Goal: Task Accomplishment & Management: Use online tool/utility

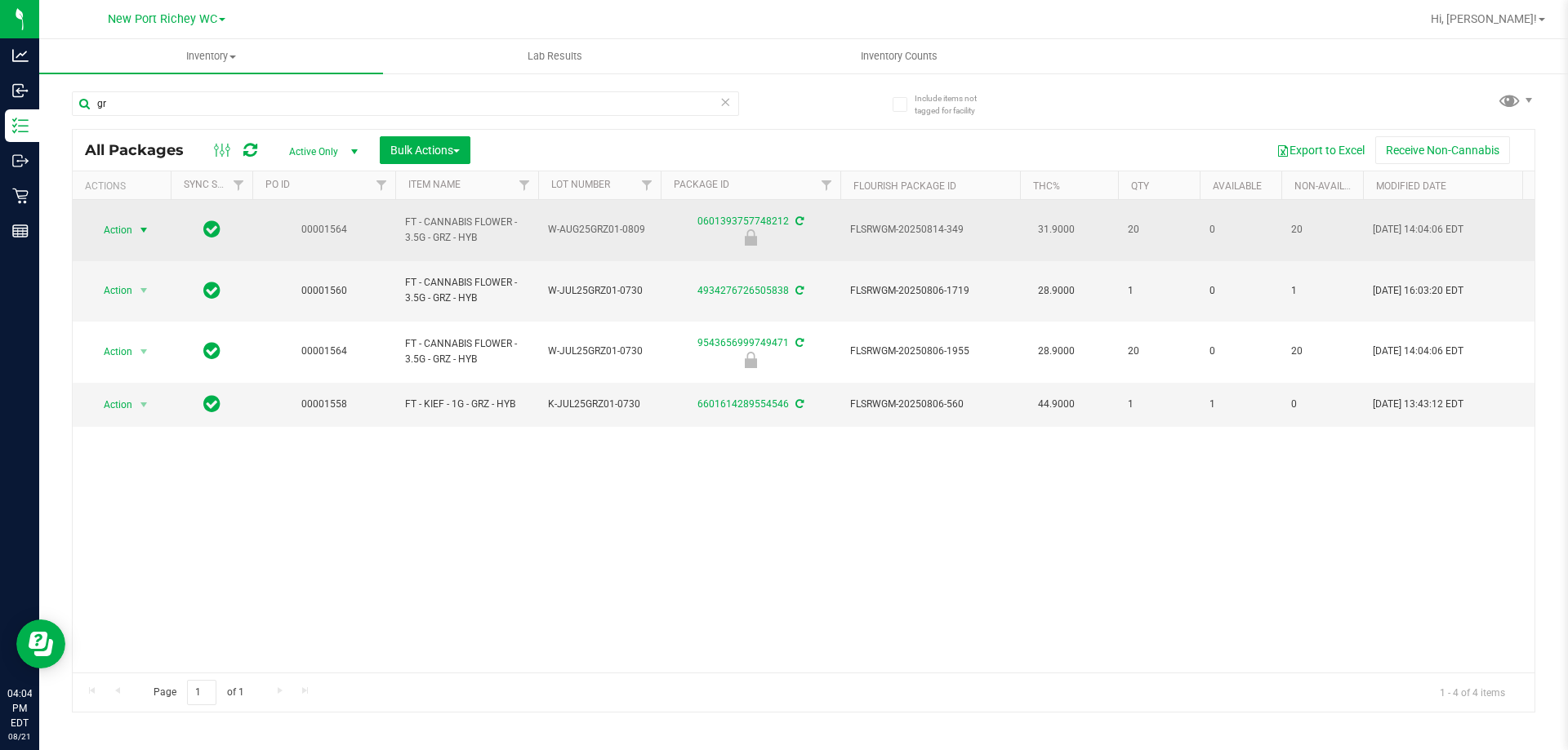
type input "g"
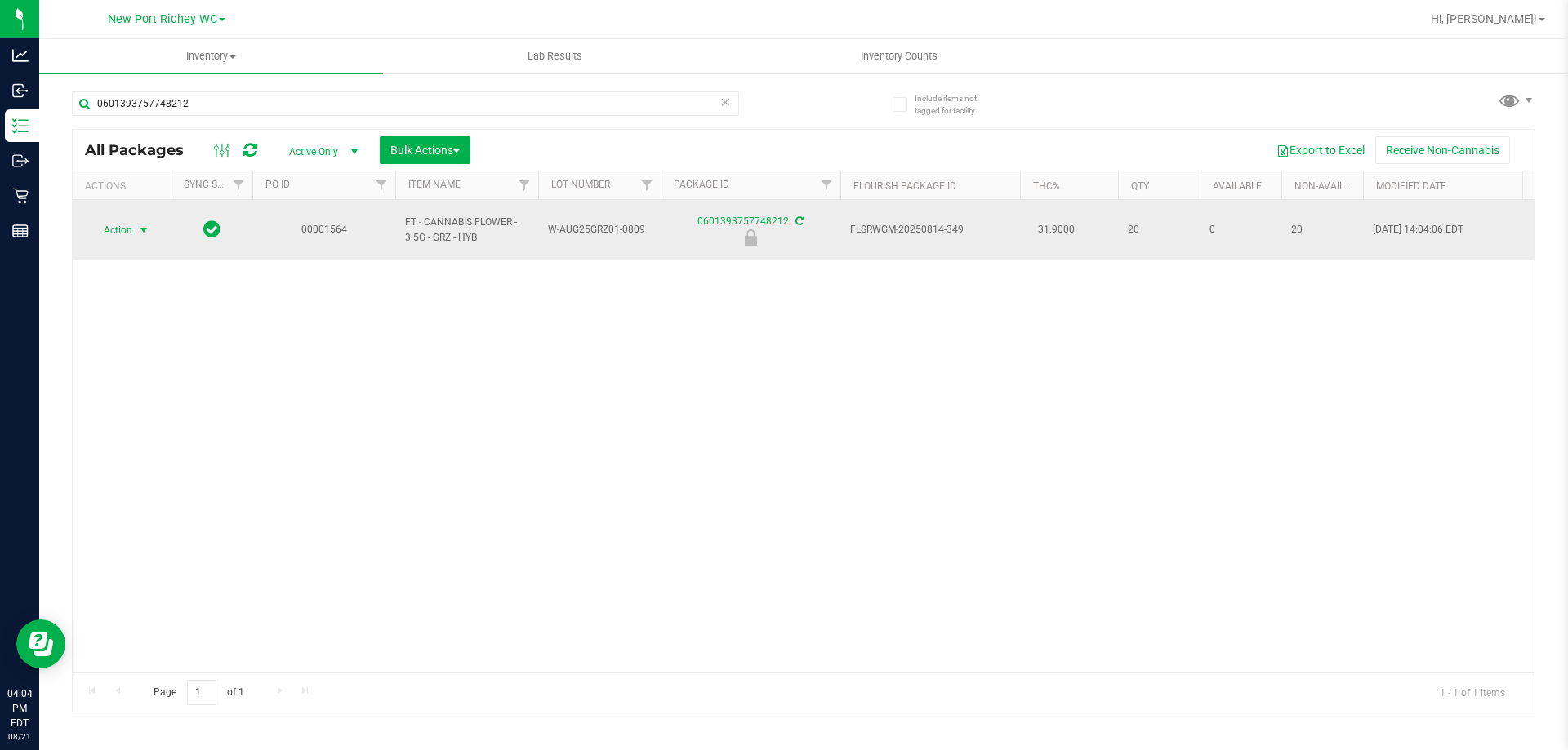
type input "0601393757748212"
click at [143, 228] on span "select" at bounding box center [143, 230] width 13 height 13
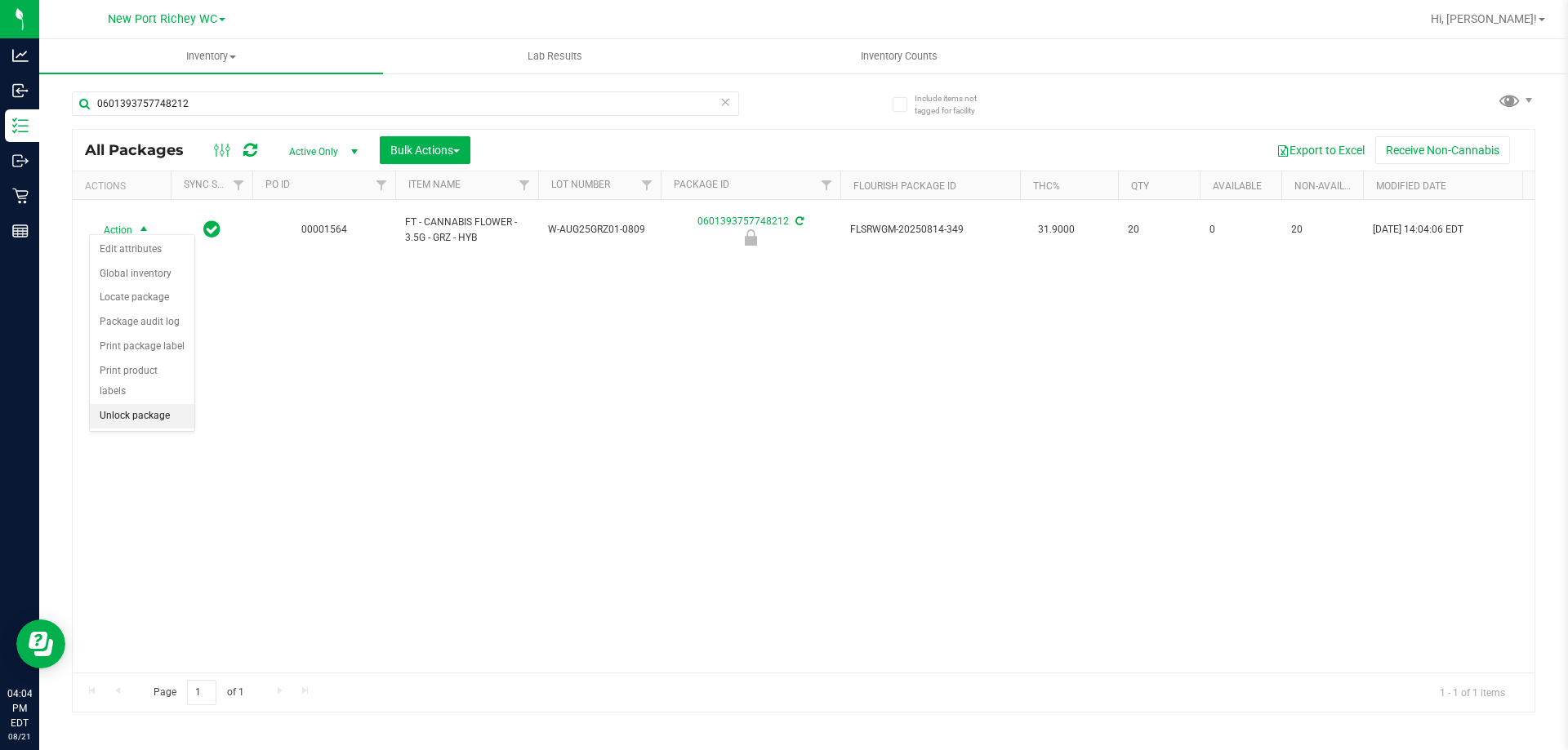
click at [118, 404] on li "Unlock package" at bounding box center [142, 416] width 105 height 24
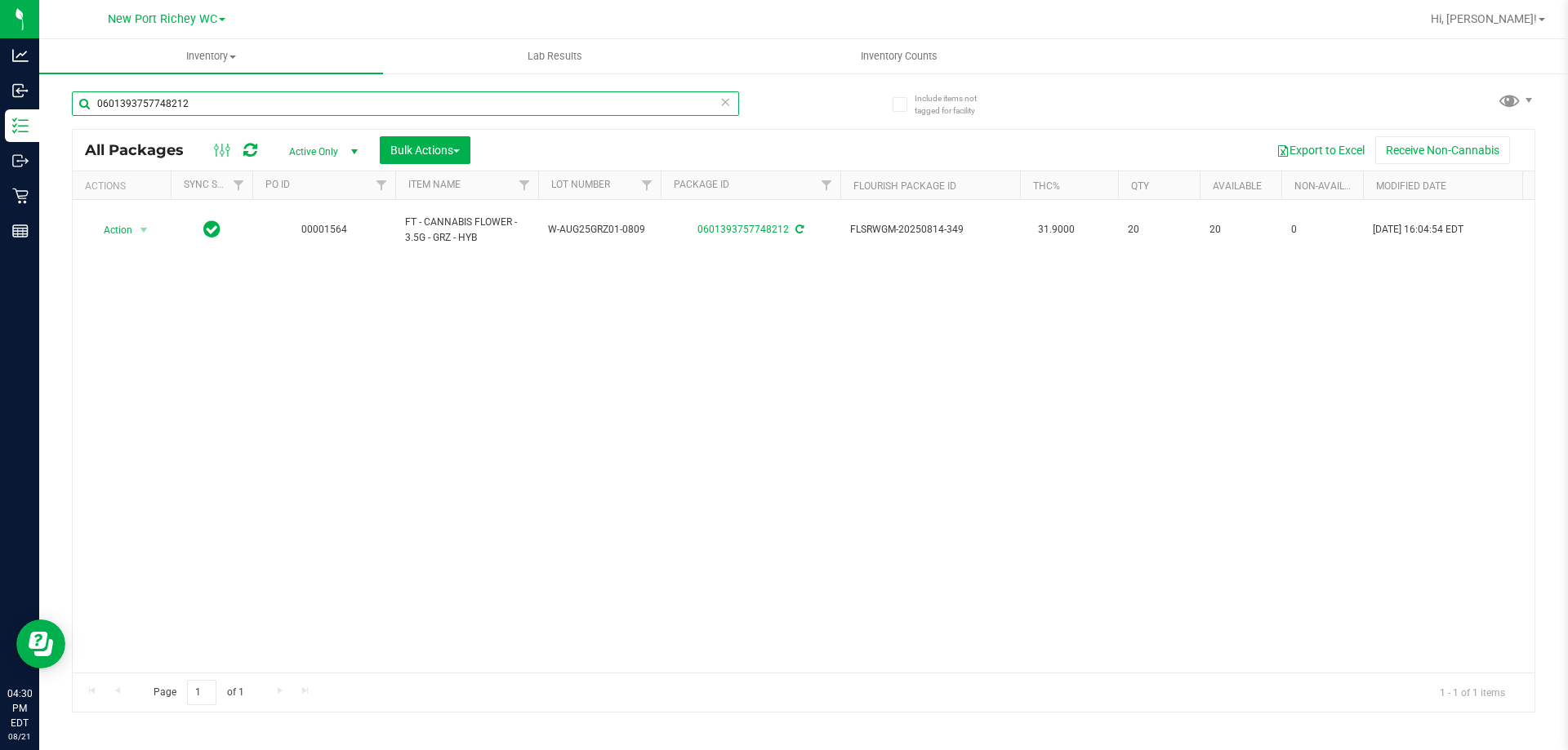
click at [204, 108] on input "0601393757748212" at bounding box center [405, 104] width 667 height 24
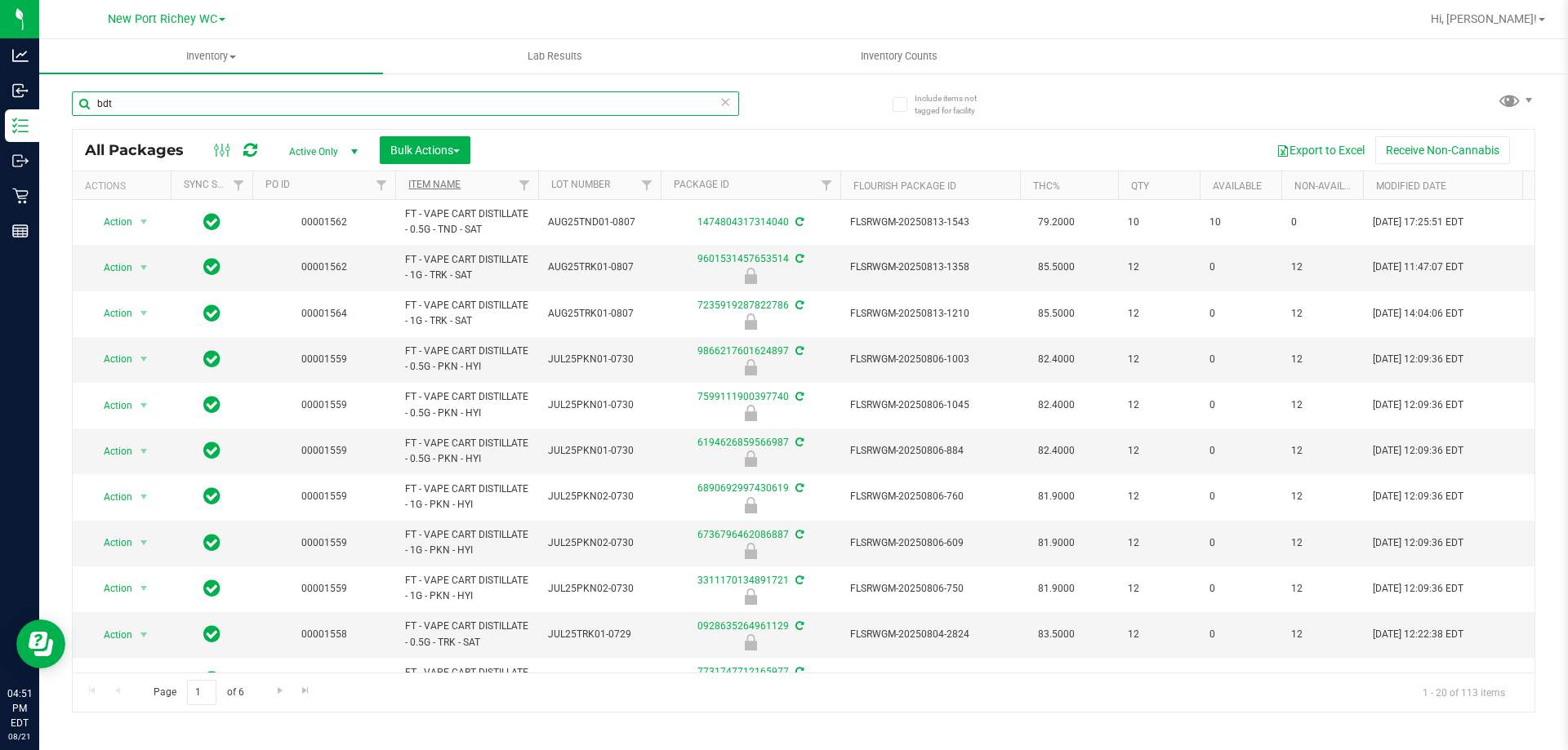
type input "bdt"
click at [451, 185] on link "Item Name" at bounding box center [434, 184] width 52 height 11
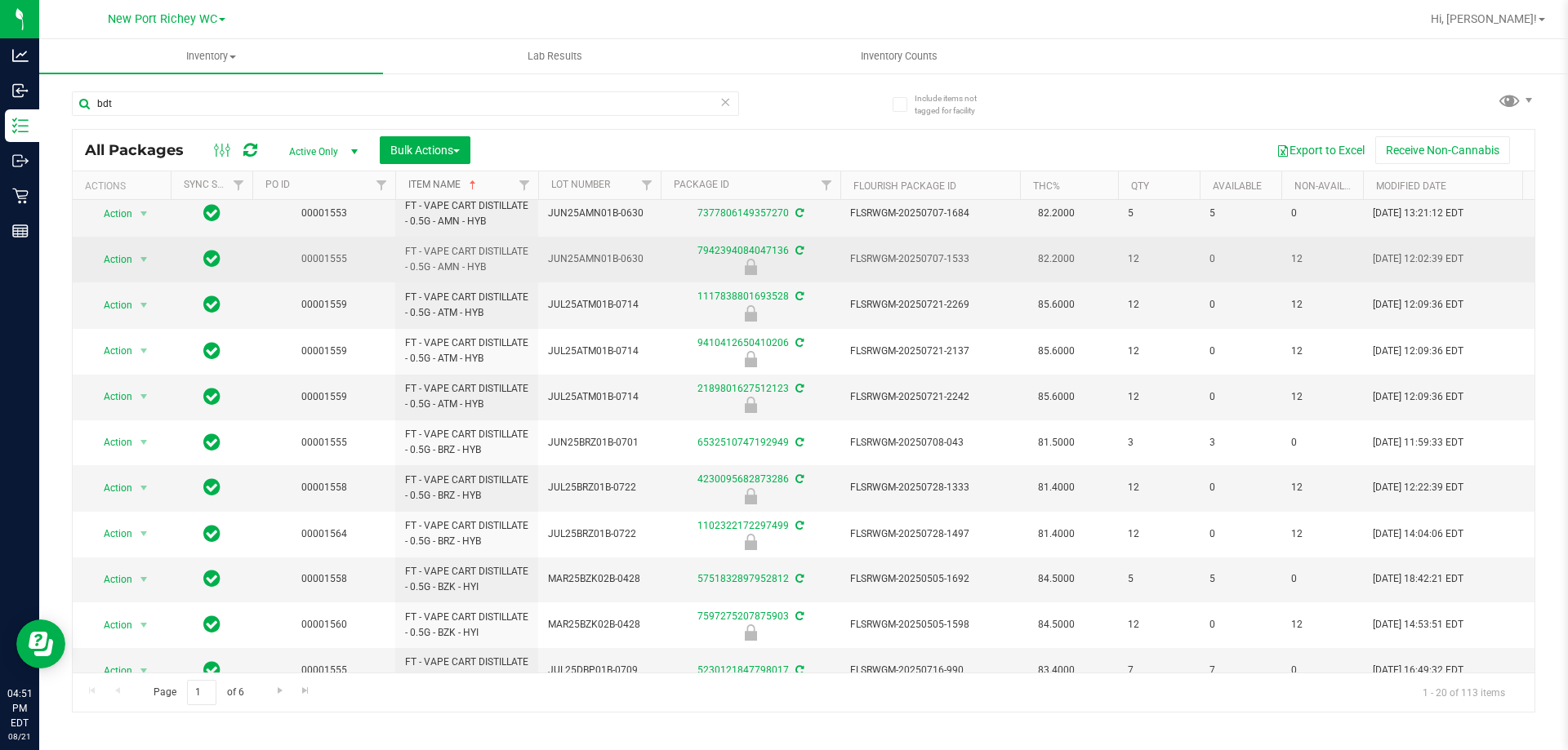
scroll to position [452, 0]
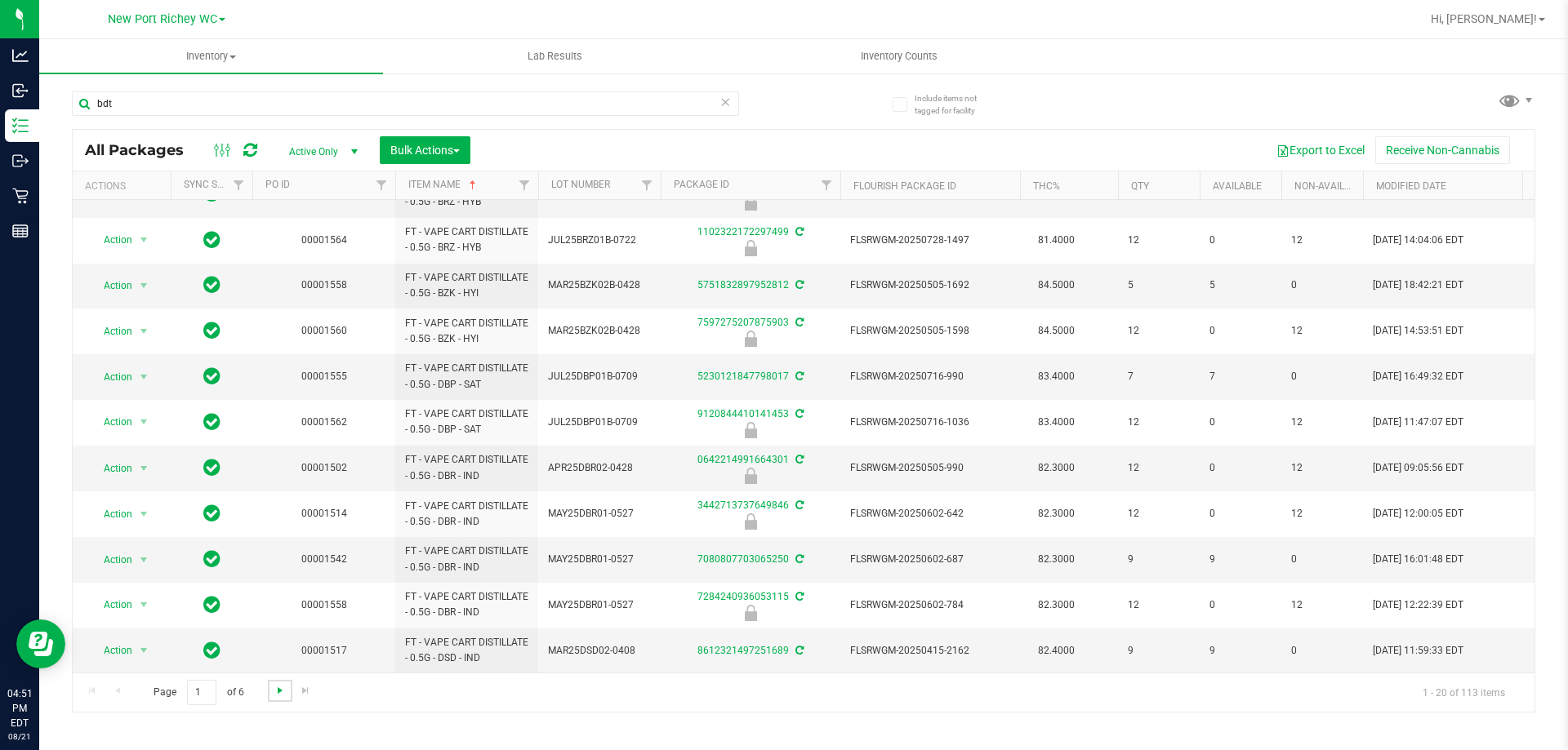
click at [278, 694] on span "Go to the next page" at bounding box center [280, 691] width 13 height 13
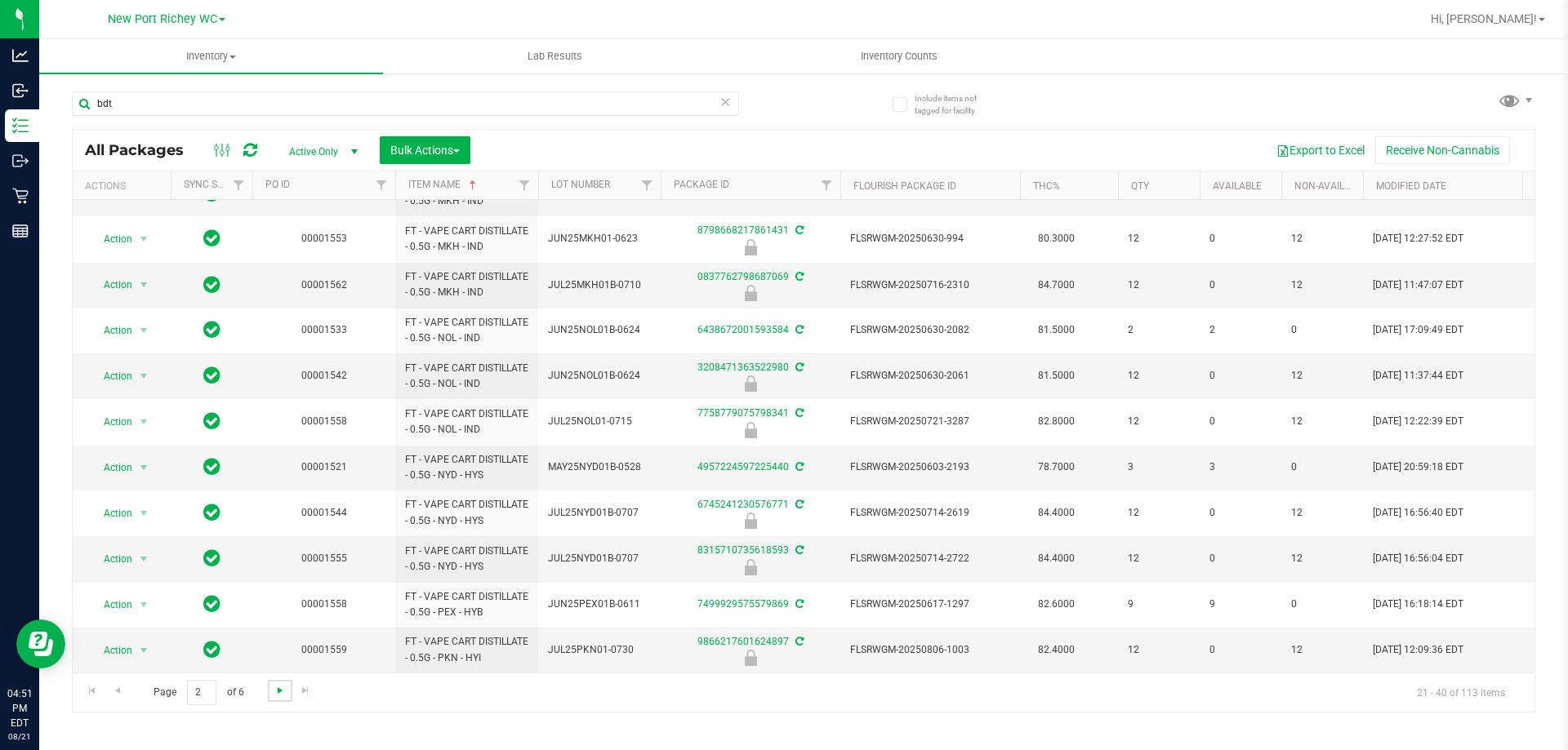
click at [279, 691] on span "Go to the next page" at bounding box center [280, 691] width 13 height 13
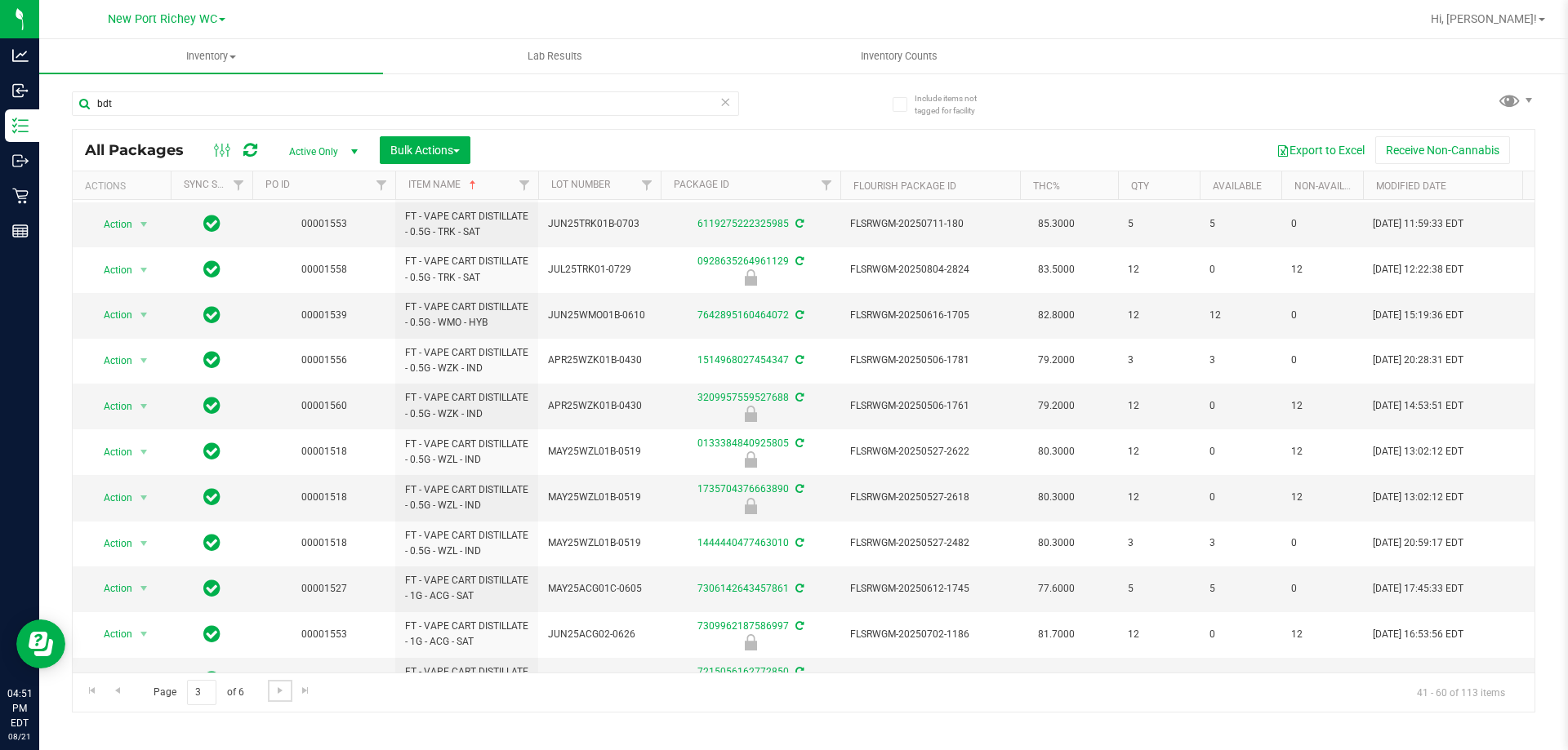
scroll to position [451, 0]
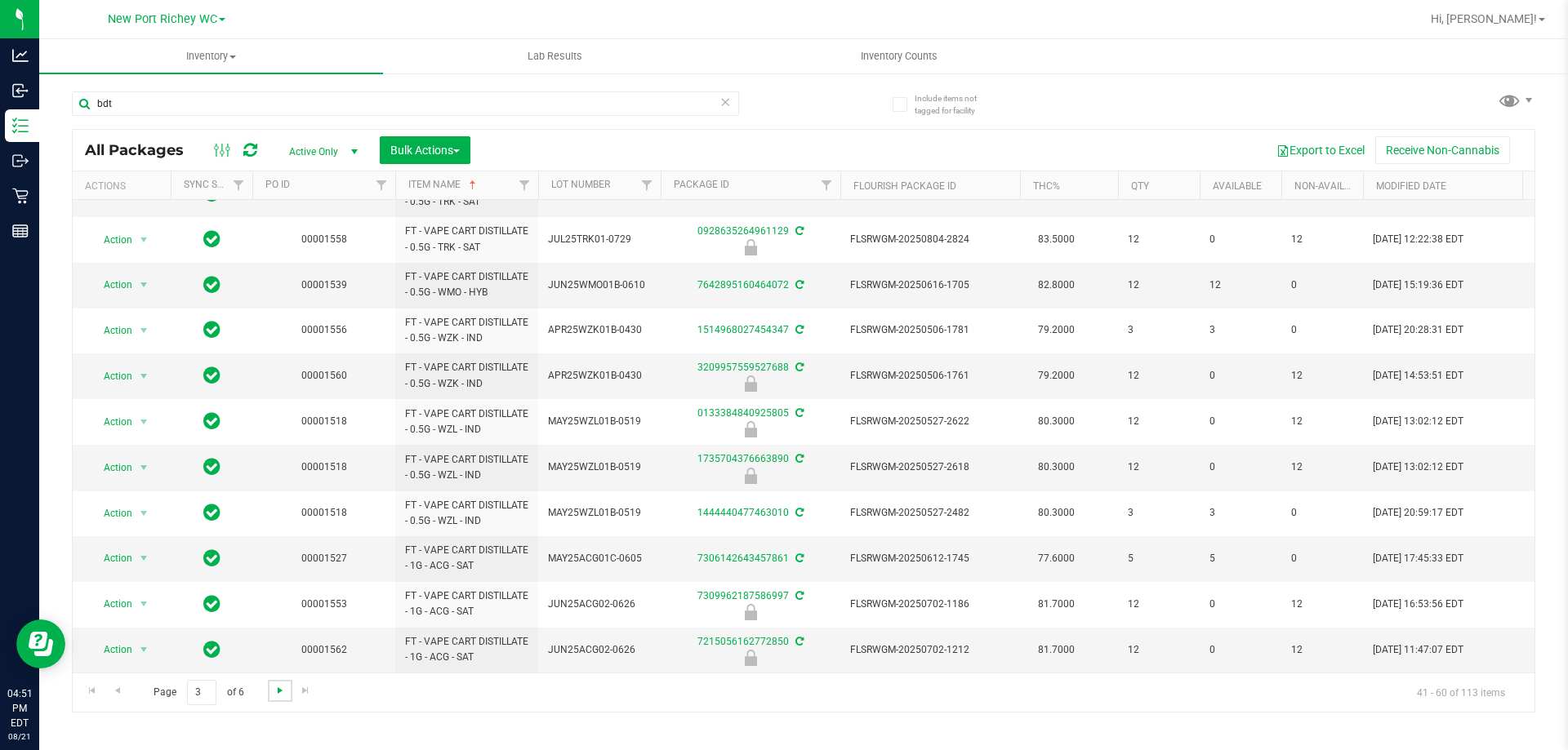
click at [281, 689] on span "Go to the next page" at bounding box center [280, 691] width 13 height 13
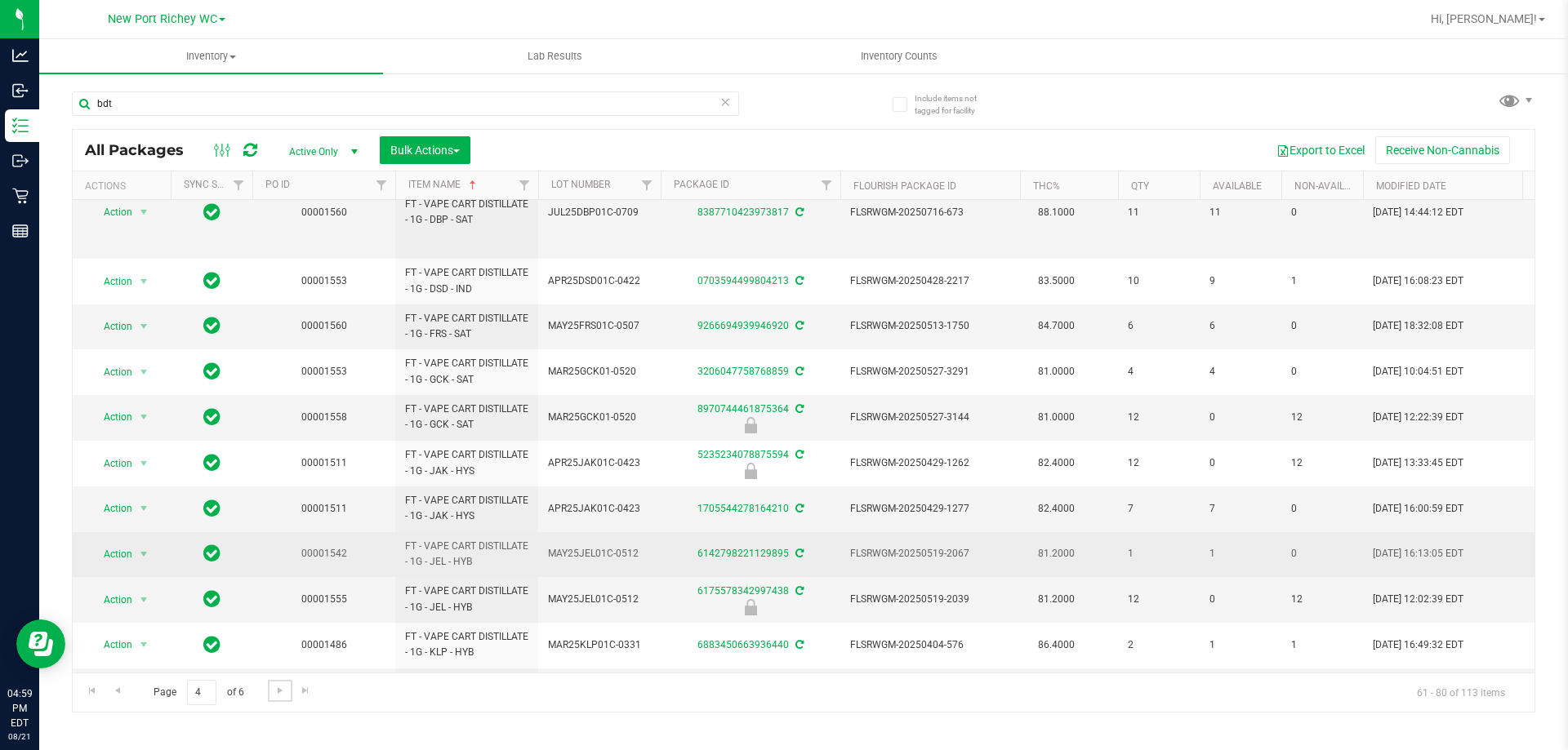
scroll to position [543, 0]
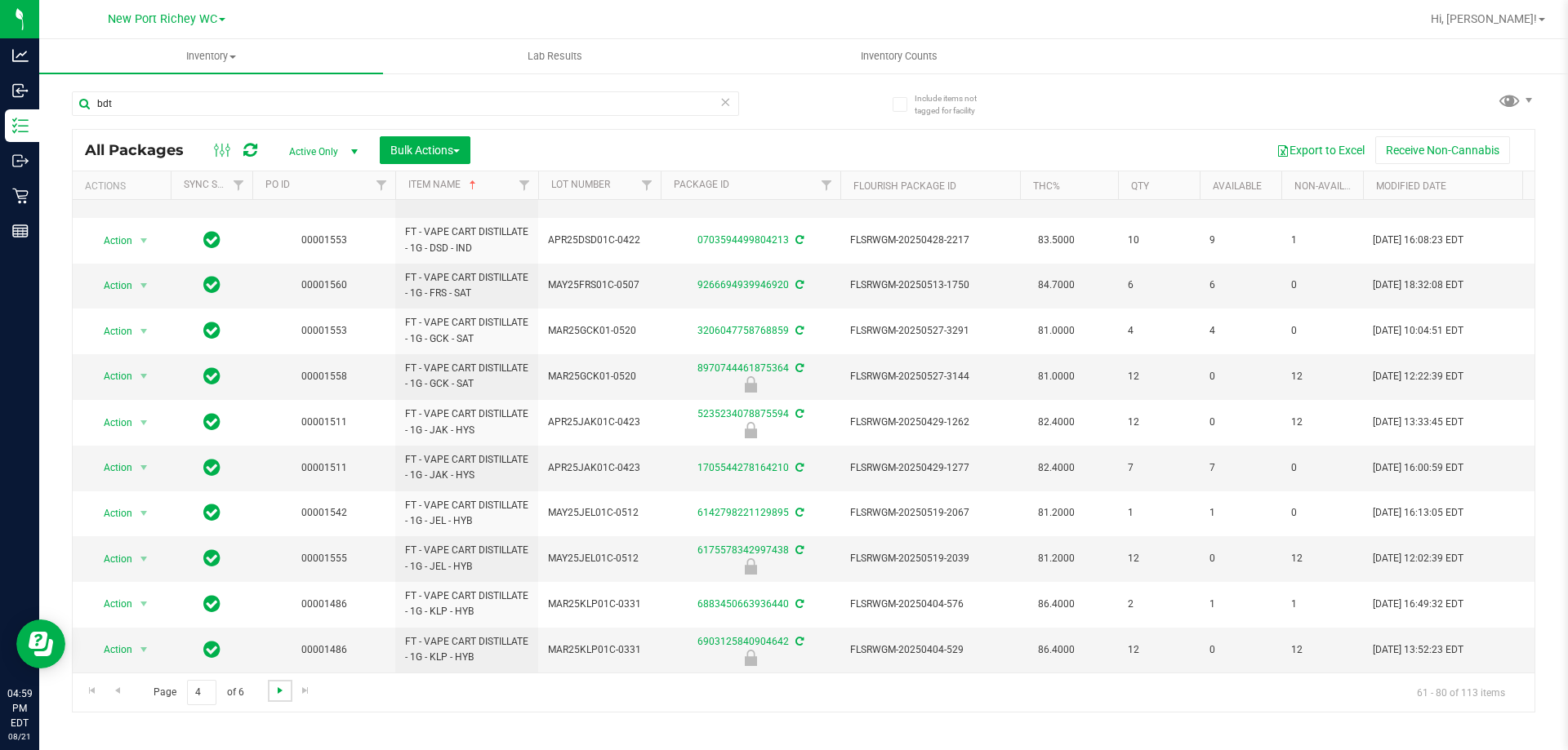
click at [276, 687] on span "Go to the next page" at bounding box center [280, 691] width 13 height 13
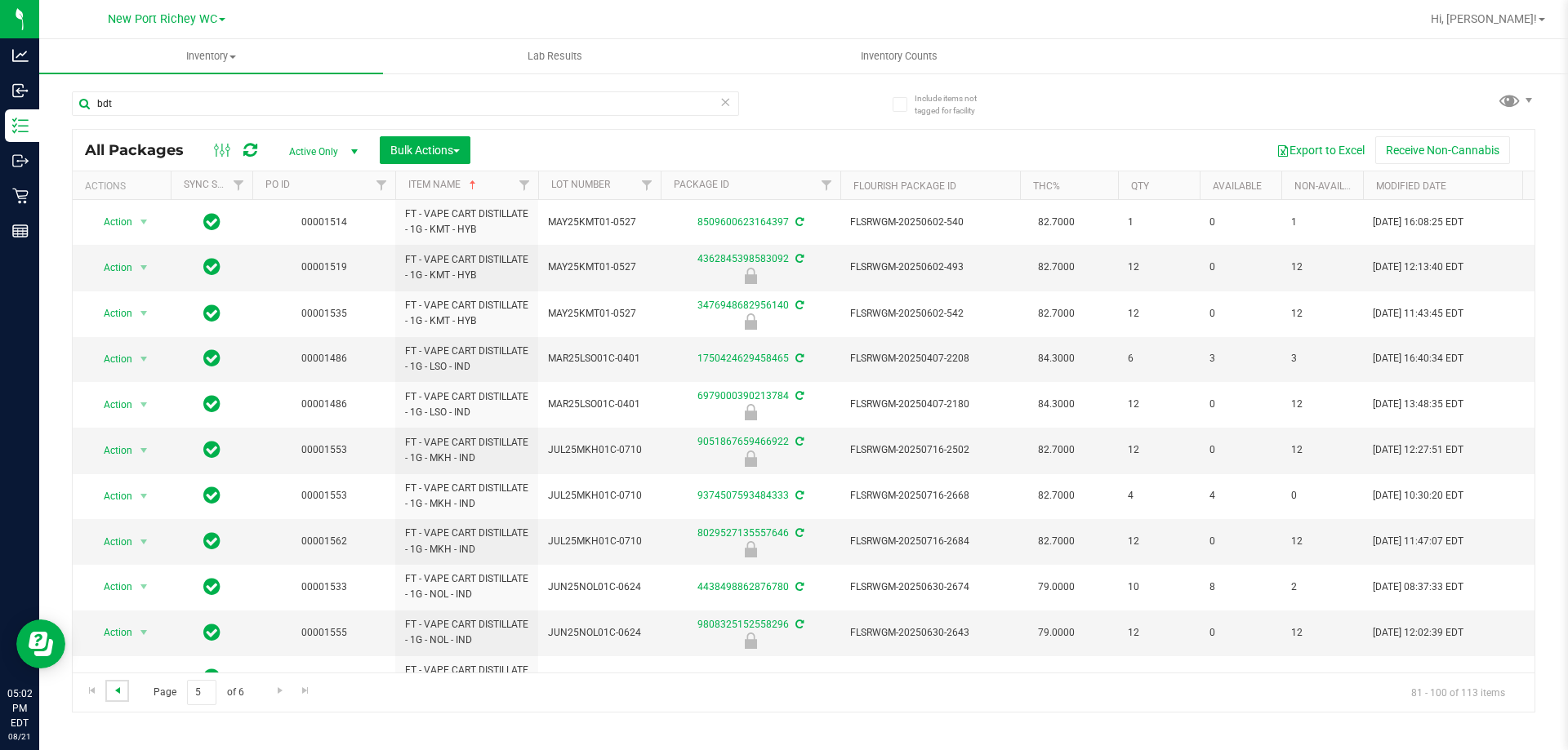
click at [120, 697] on span "Go to the previous page" at bounding box center [117, 691] width 13 height 13
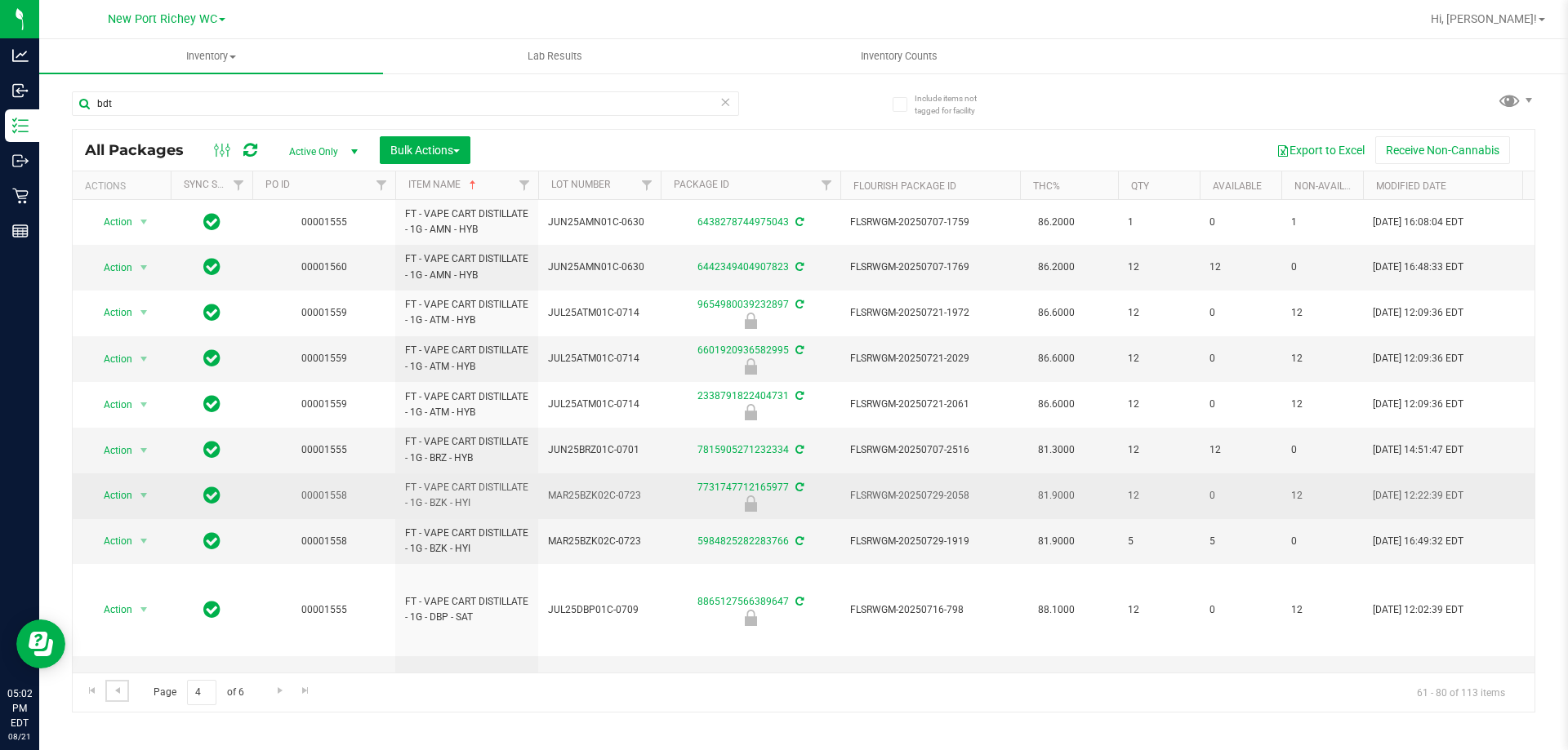
scroll to position [543, 0]
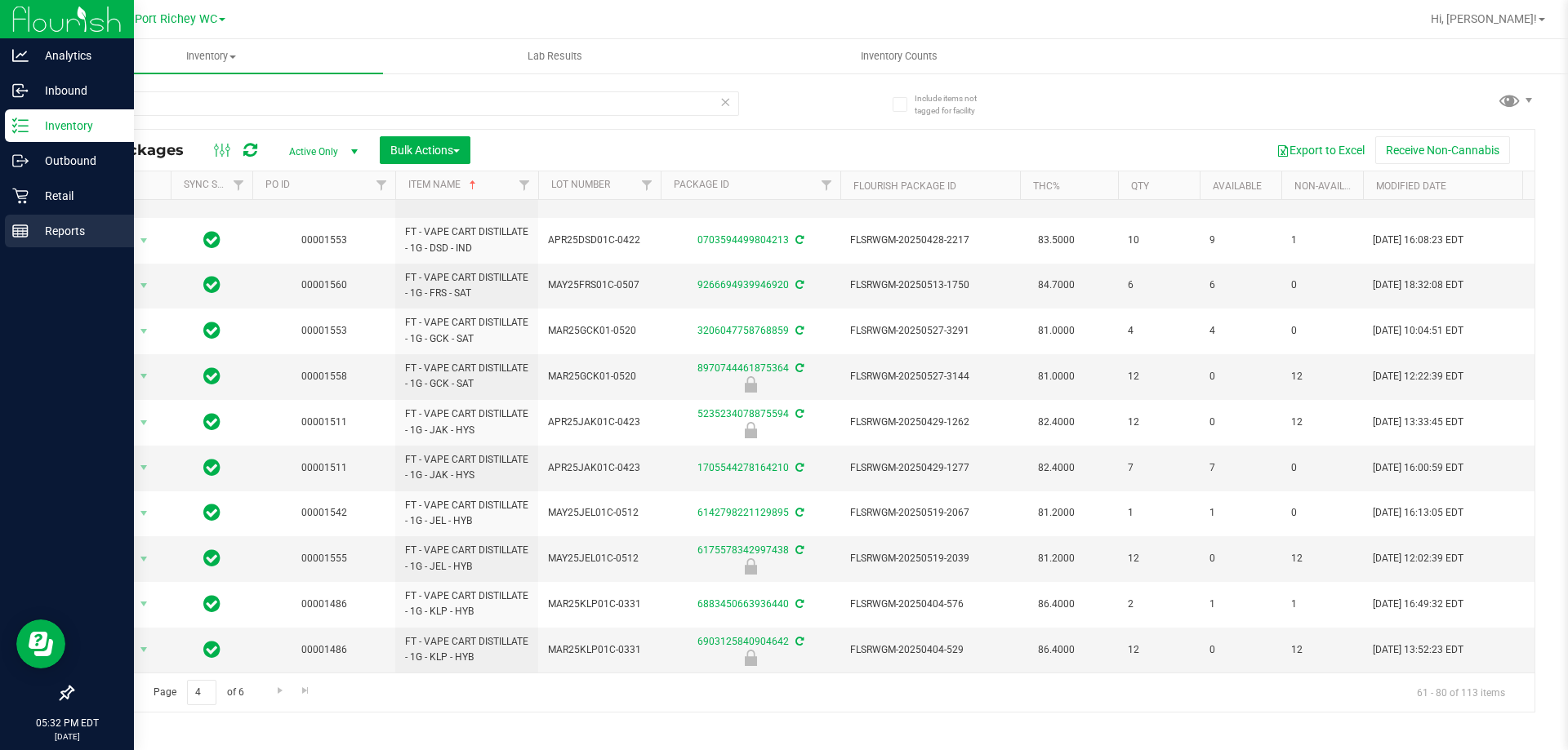
click at [31, 227] on p "Reports" at bounding box center [78, 231] width 98 height 19
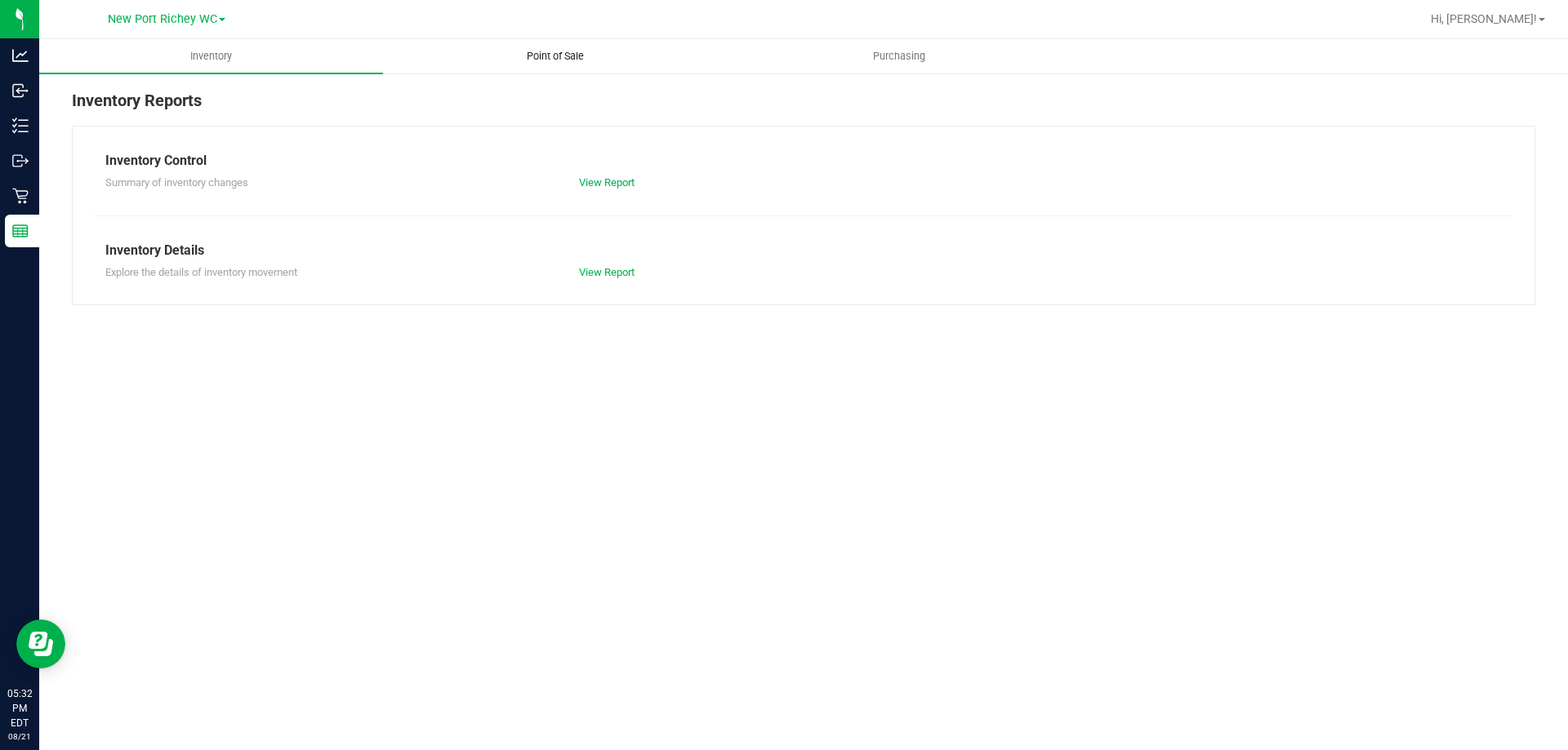
click at [549, 57] on span "Point of Sale" at bounding box center [555, 56] width 101 height 15
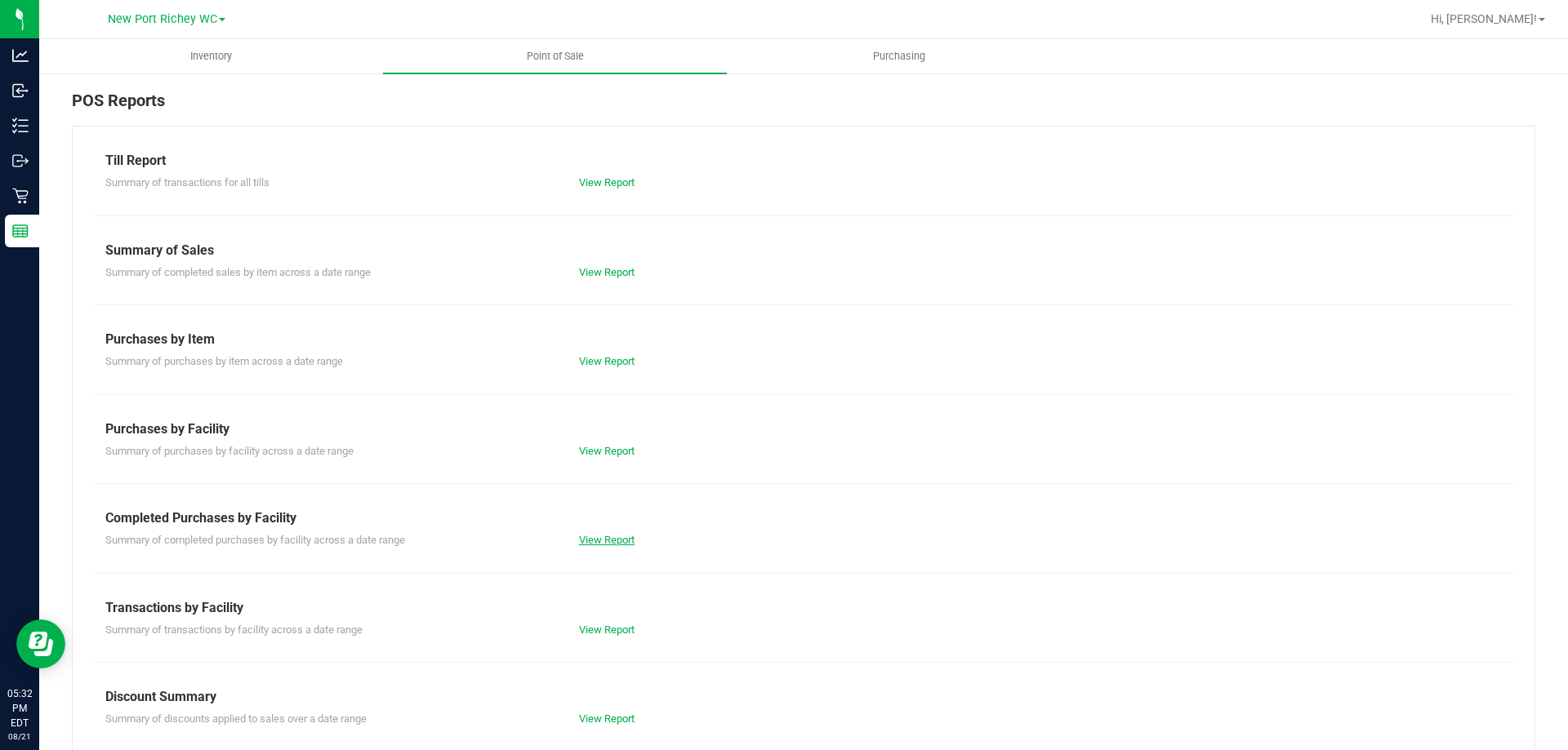
click at [604, 541] on link "View Report" at bounding box center [607, 540] width 56 height 12
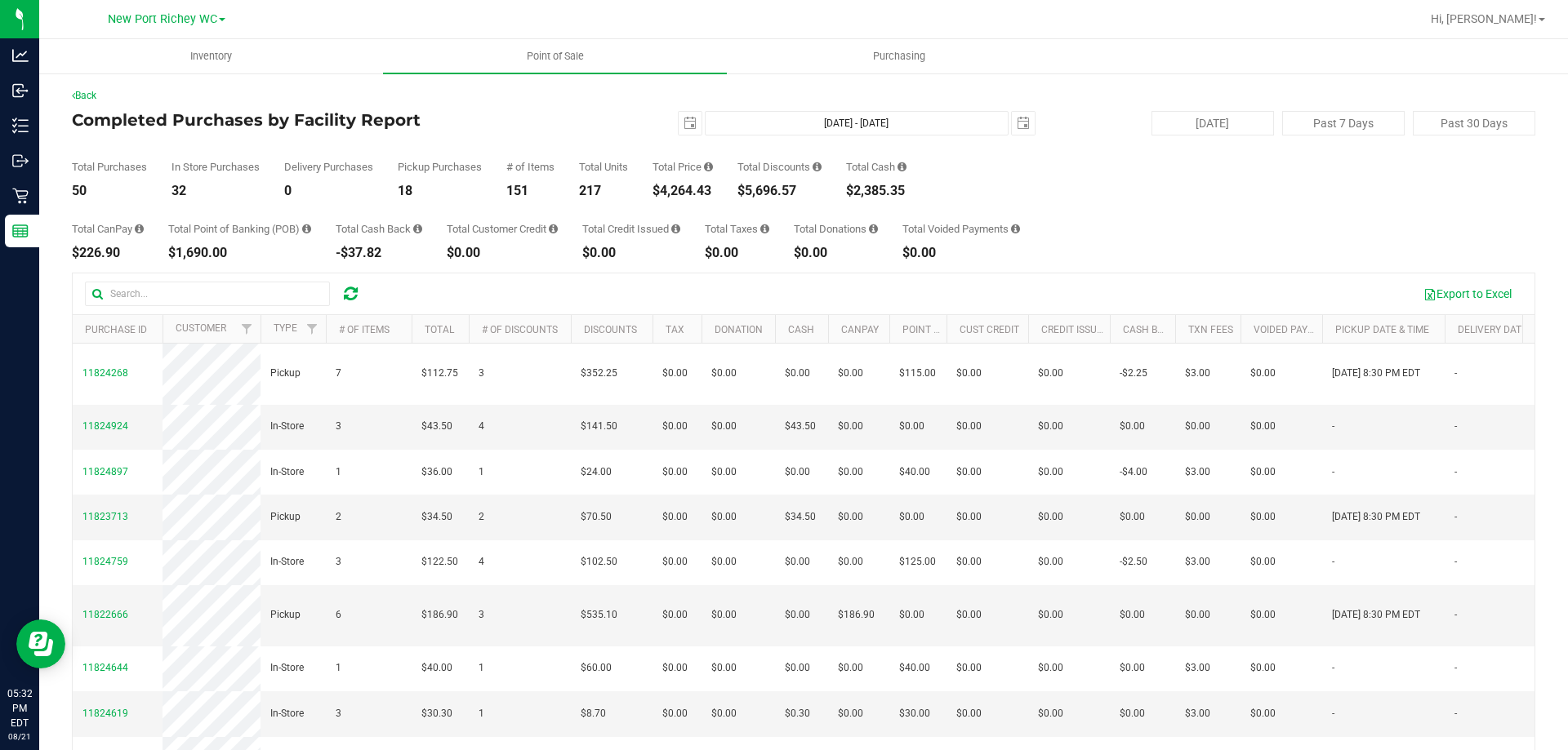
click at [601, 127] on div "[DATE] [DATE] - [DATE] [DATE]" at bounding box center [797, 123] width 500 height 24
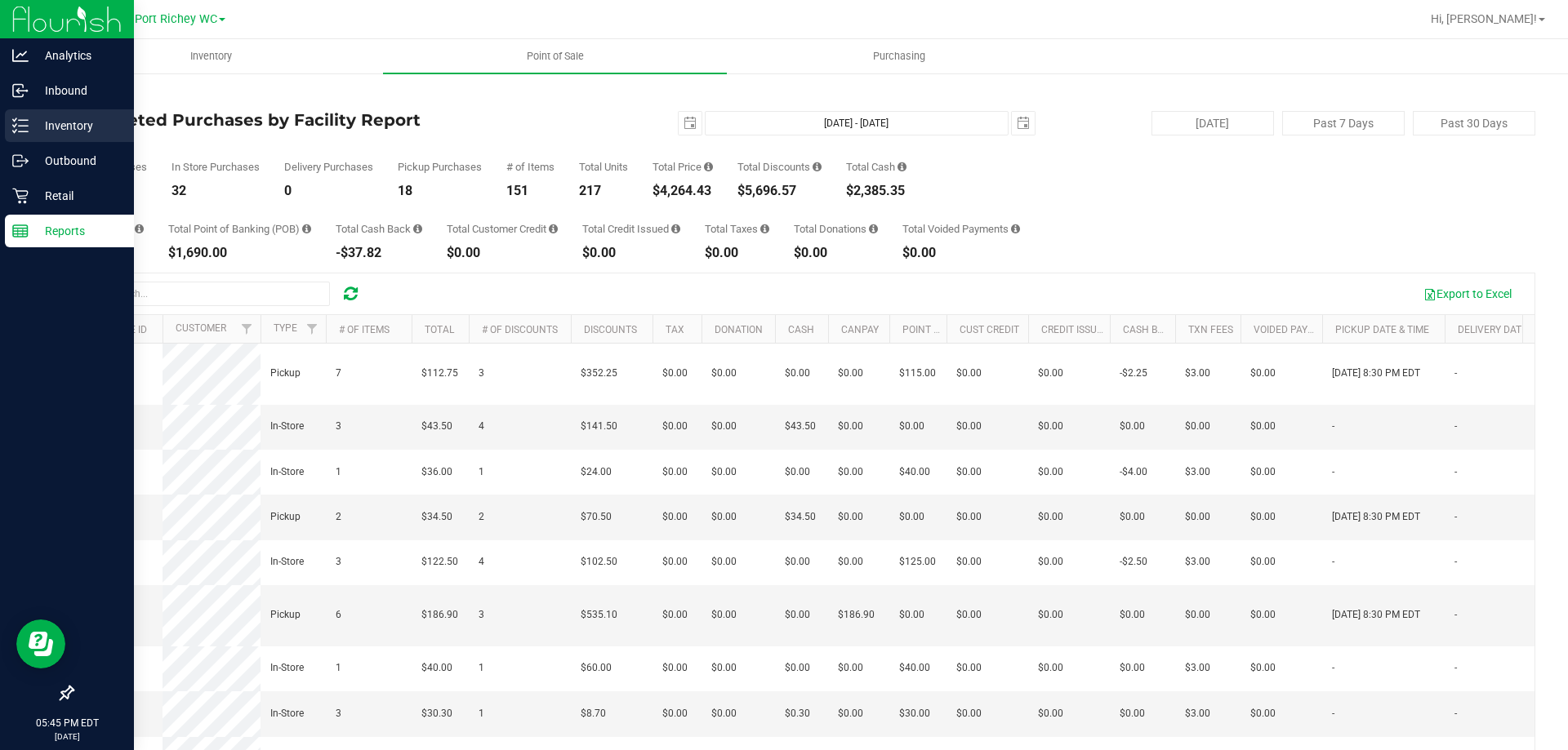
click at [14, 126] on icon at bounding box center [15, 125] width 3 height 3
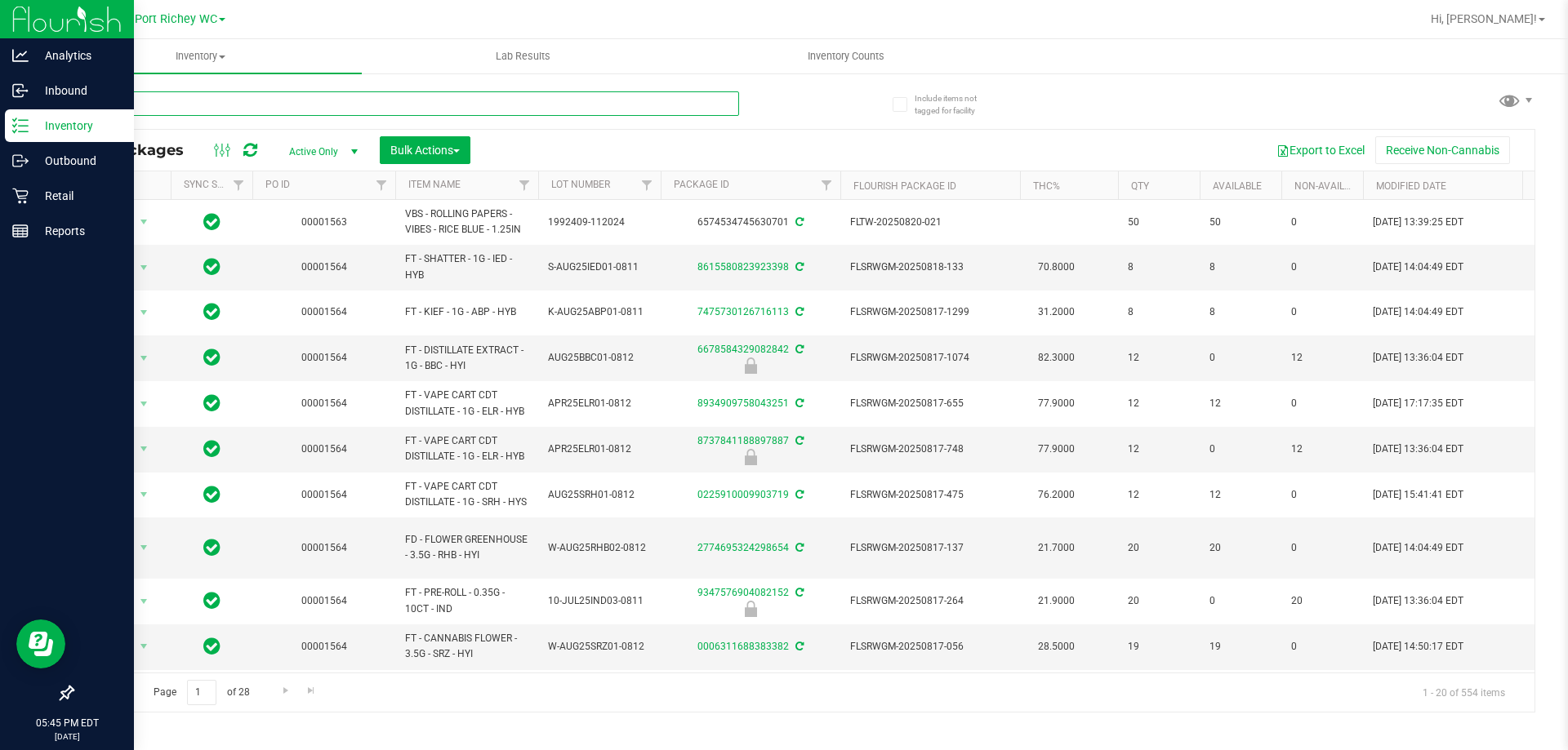
click at [256, 95] on input "text" at bounding box center [405, 104] width 667 height 24
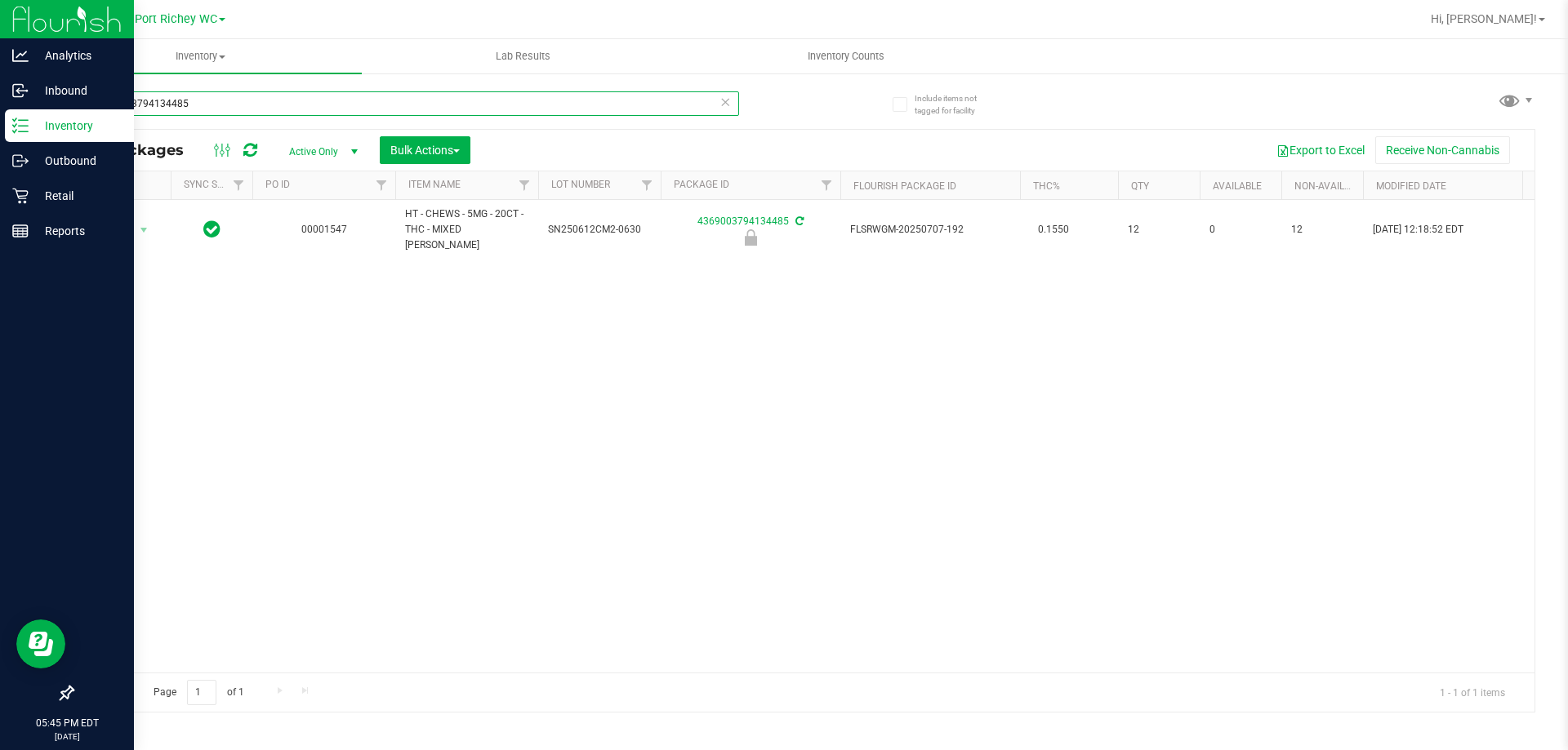
type input "4369003794134485"
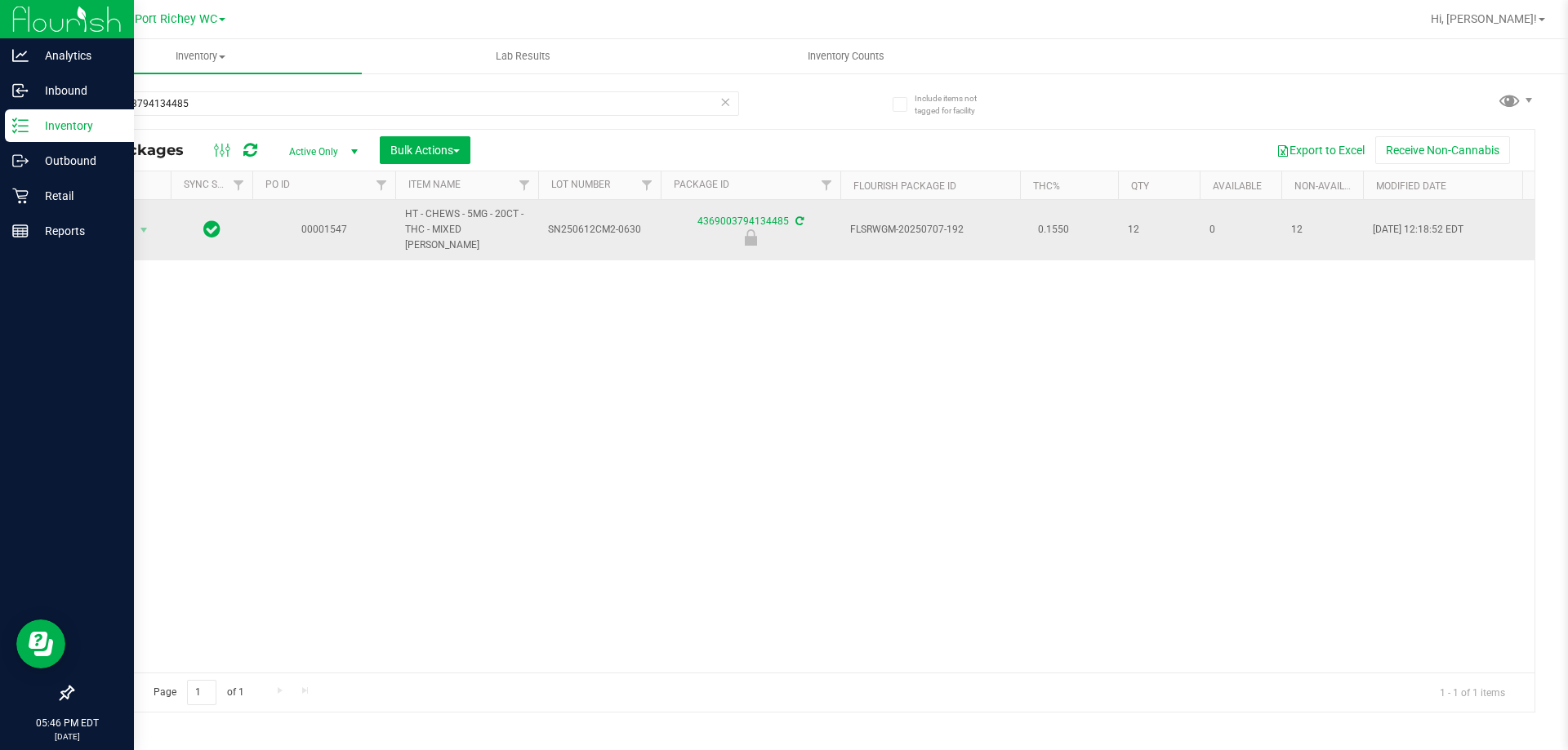
click at [123, 230] on span "Action" at bounding box center [111, 230] width 44 height 23
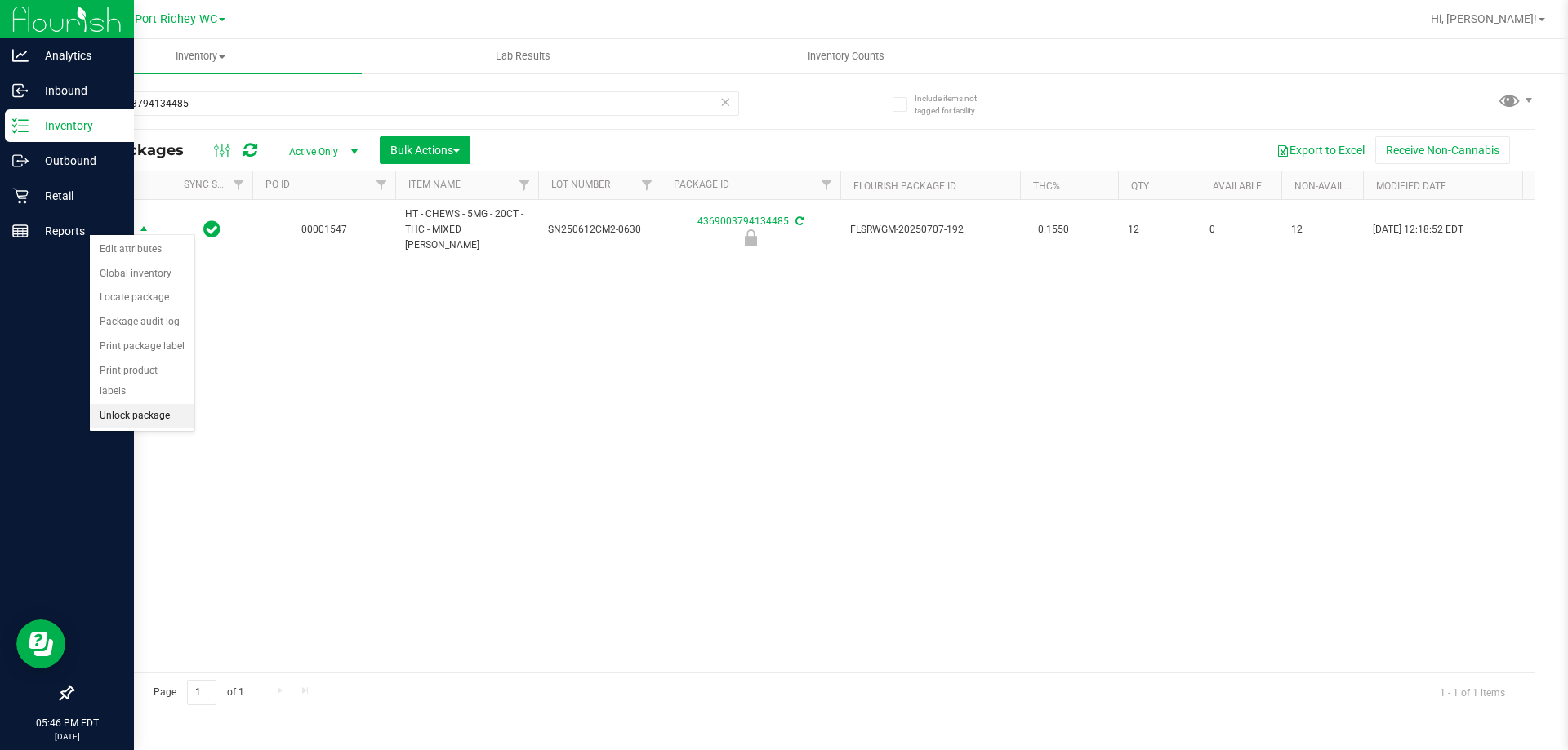
click at [124, 404] on li "Unlock package" at bounding box center [142, 416] width 105 height 24
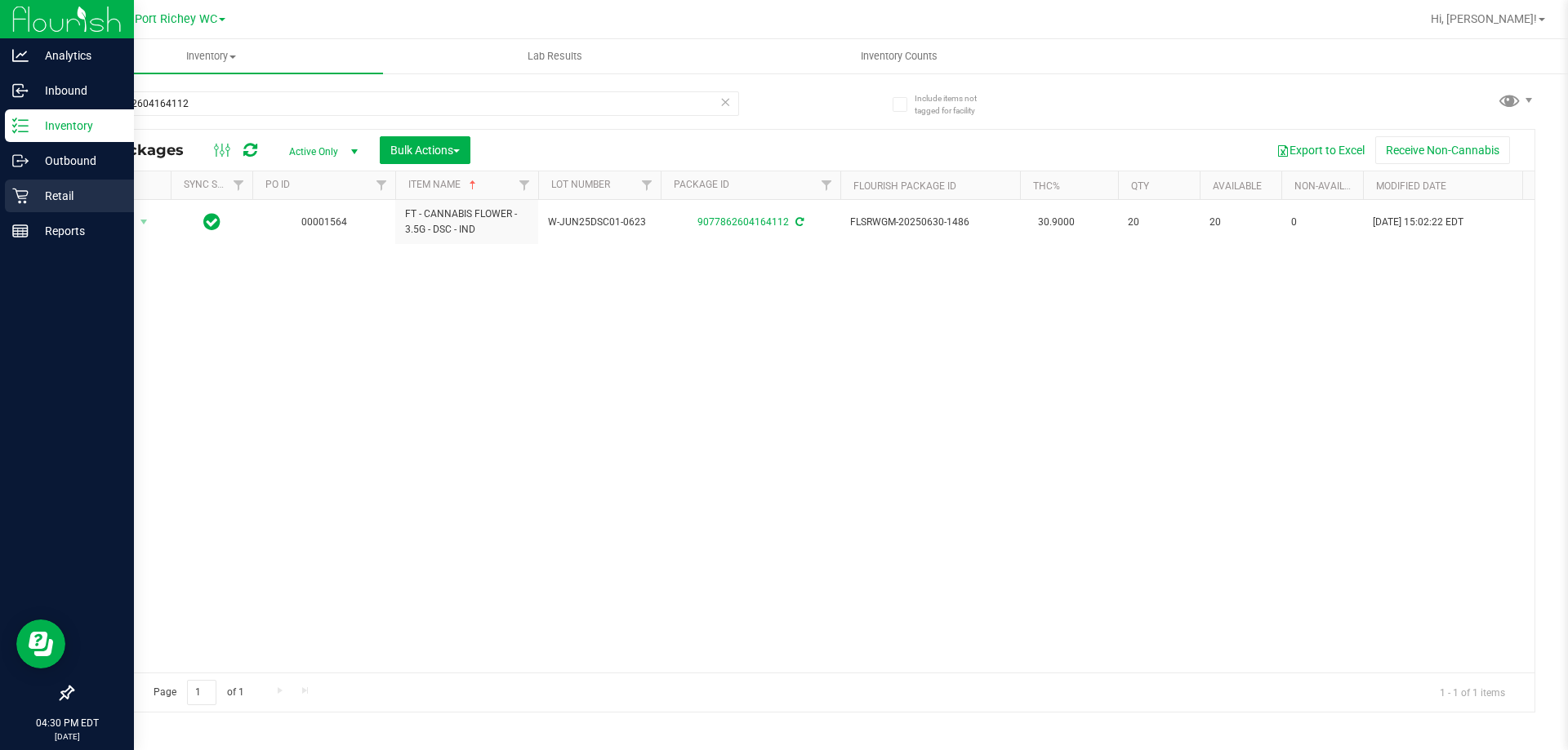
click at [19, 198] on icon at bounding box center [20, 196] width 17 height 17
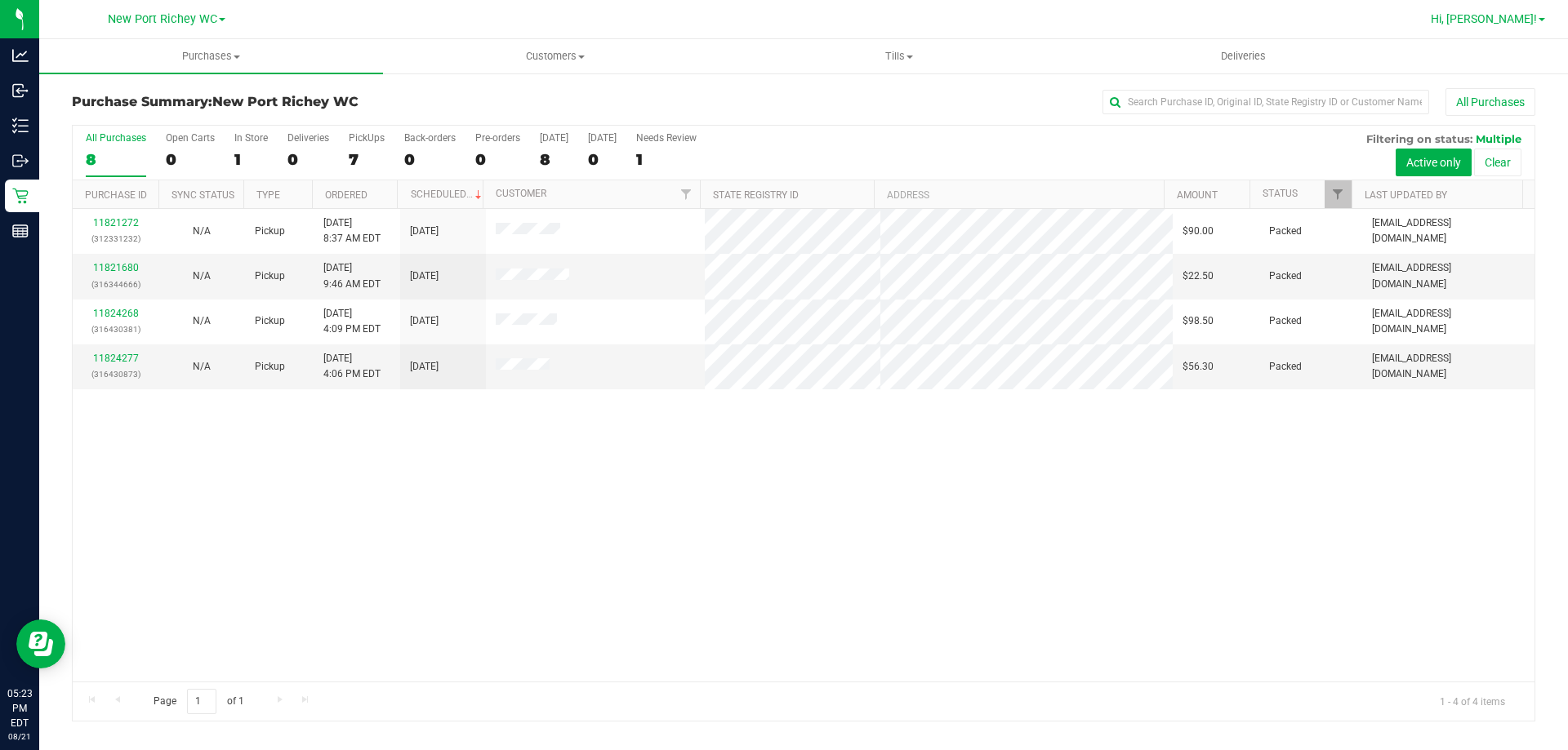
click at [1518, 24] on span "Hi, [PERSON_NAME]!" at bounding box center [1483, 18] width 106 height 13
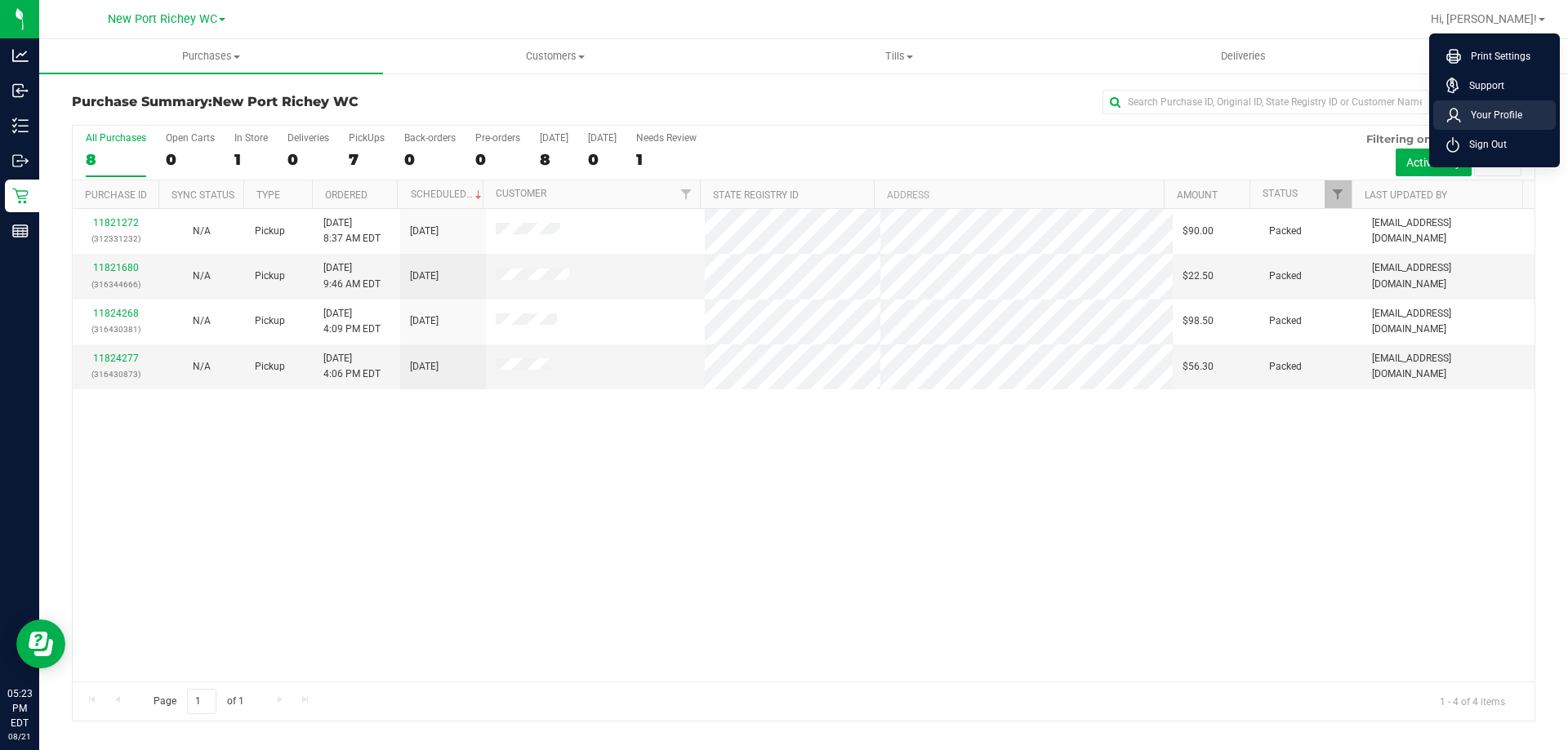
click at [1531, 111] on li "Your Profile" at bounding box center [1494, 115] width 122 height 30
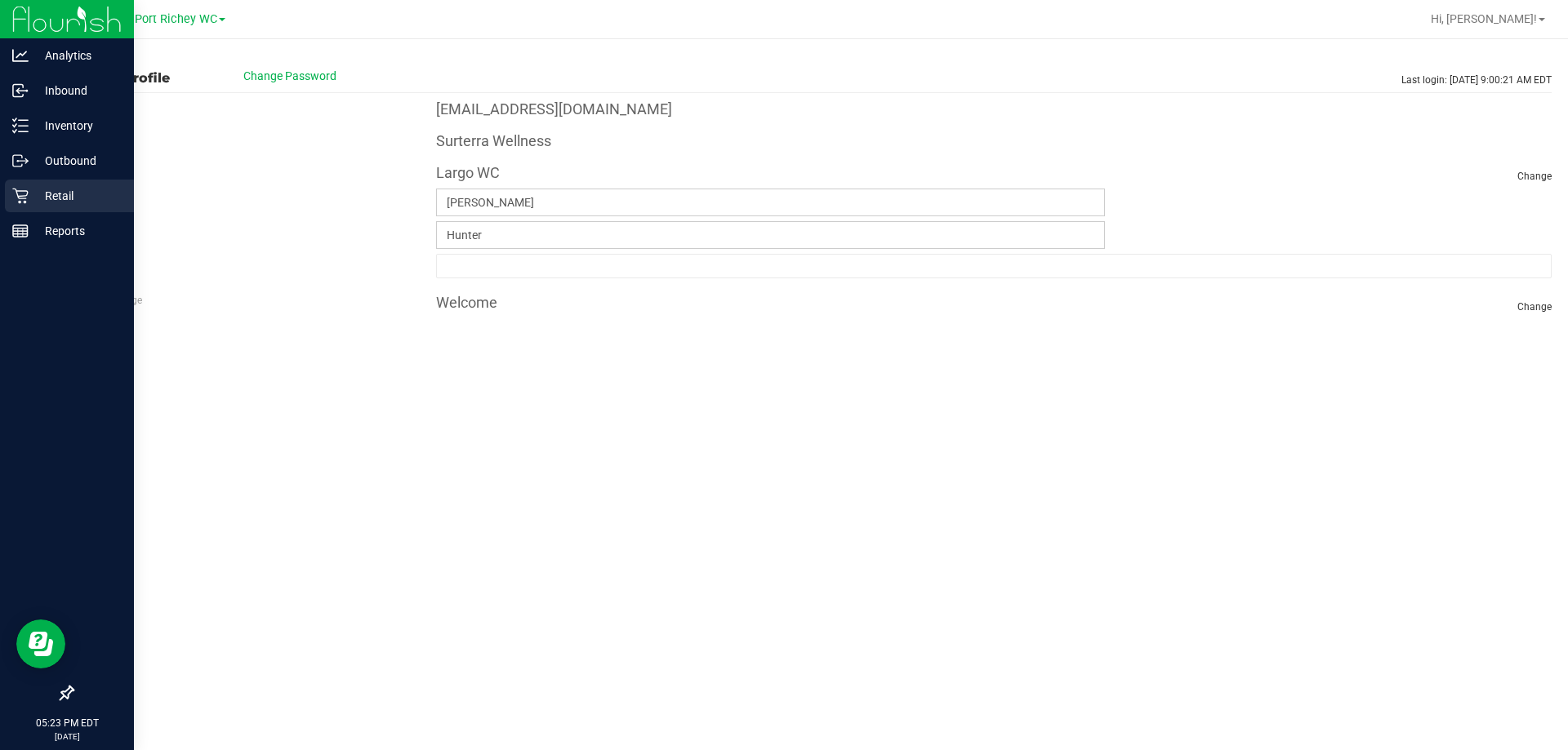
click at [53, 180] on div "Retail" at bounding box center [70, 196] width 129 height 32
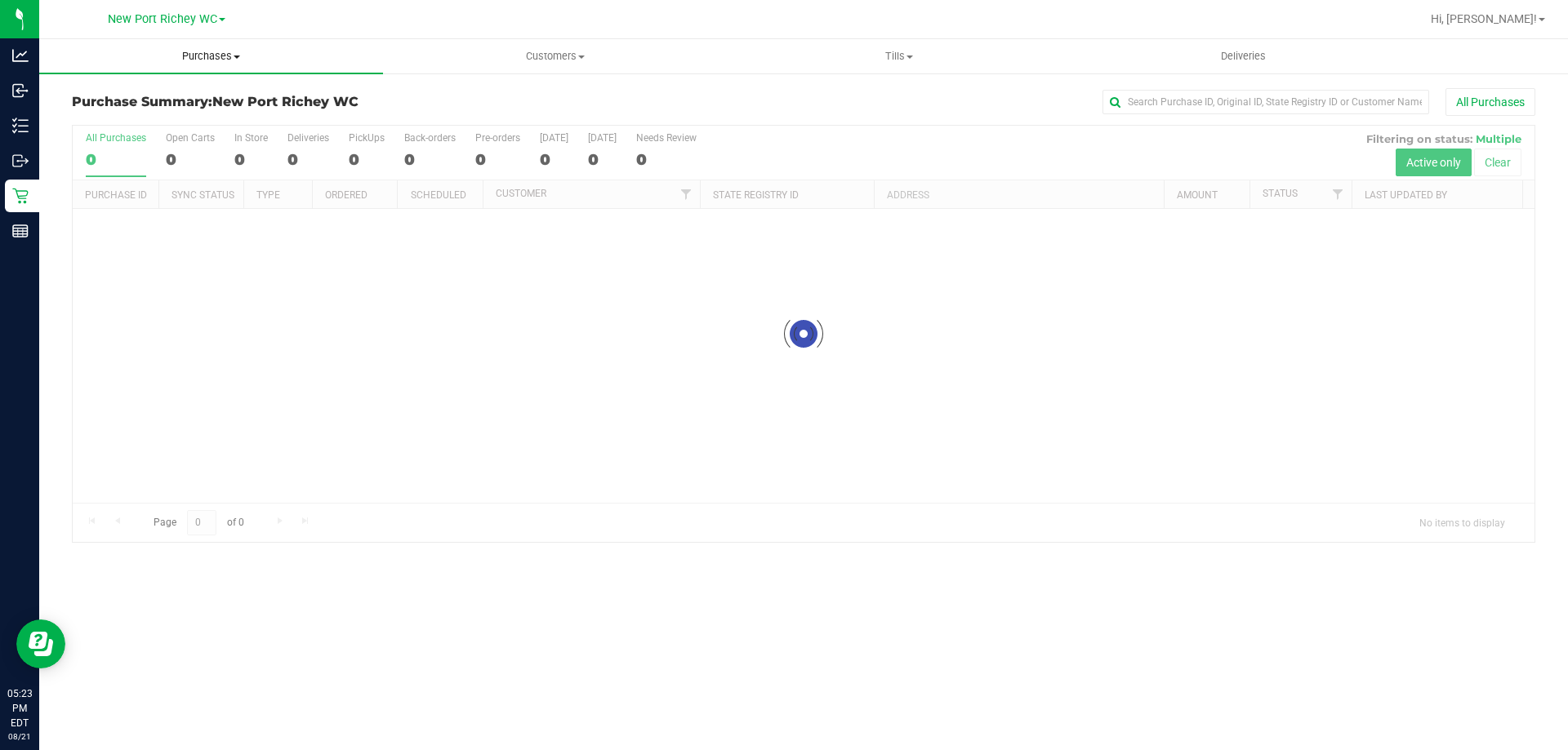
click at [218, 64] on uib-tab-heading "Purchases Summary of purchases Fulfillment All purchases" at bounding box center [211, 56] width 343 height 34
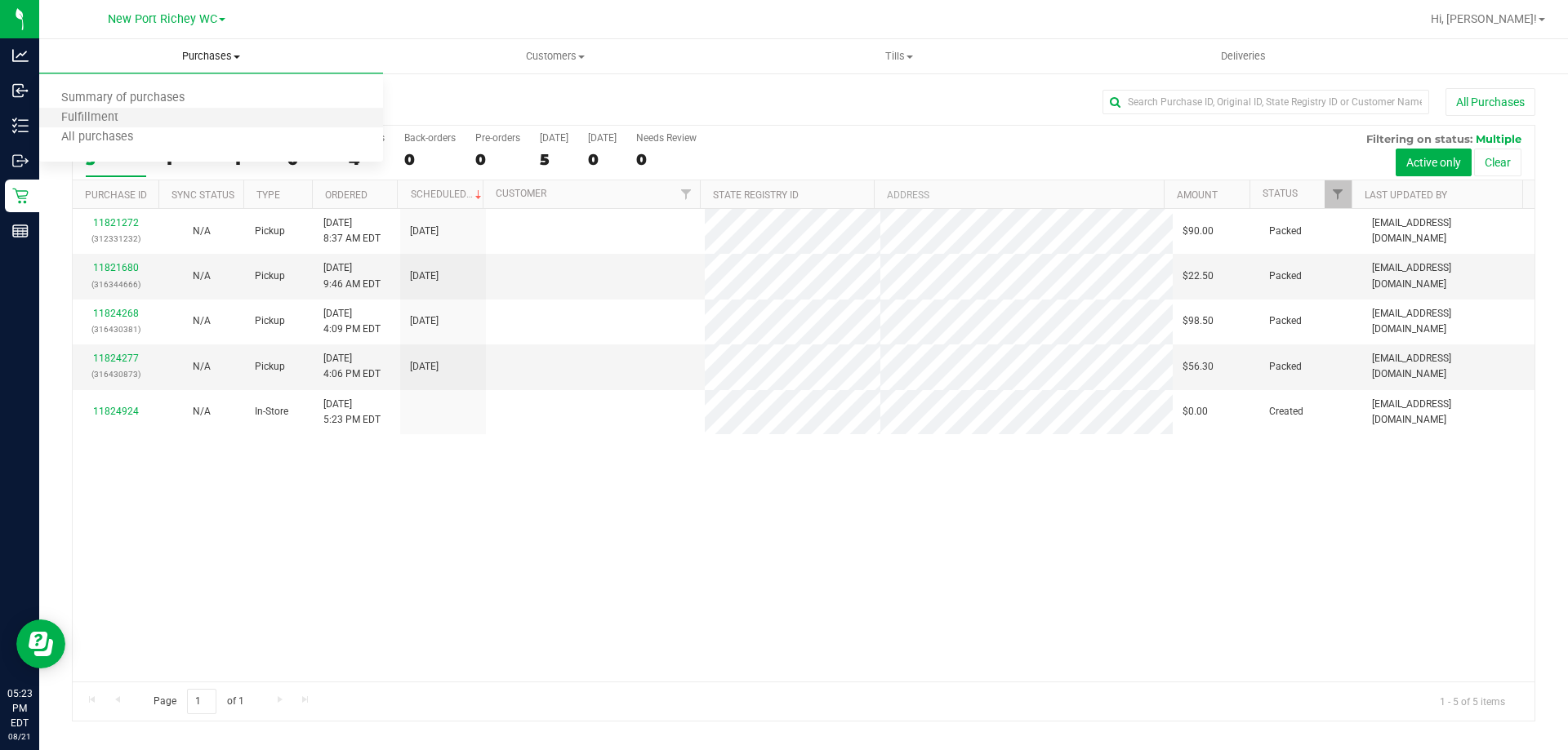
click at [159, 119] on li "Fulfillment" at bounding box center [211, 118] width 343 height 19
